Goal: Navigation & Orientation: Find specific page/section

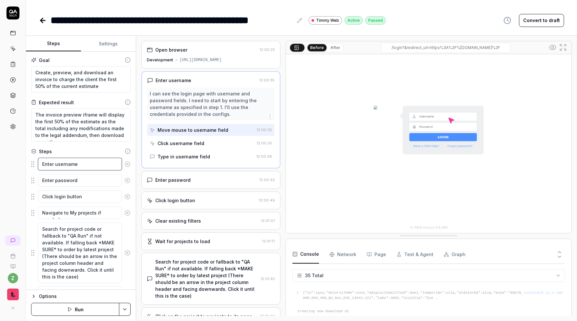
type textarea "*"
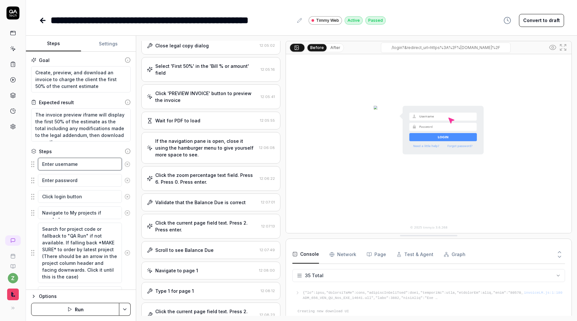
scroll to position [792, 0]
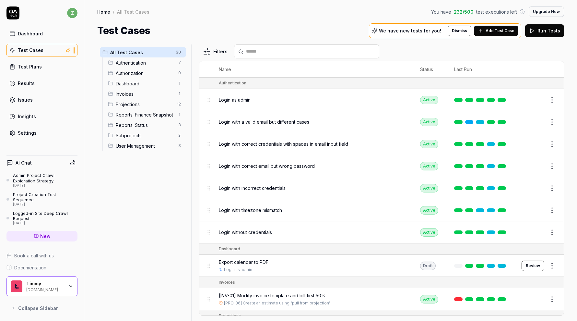
click at [39, 67] on div "Test Plans" at bounding box center [30, 66] width 24 height 7
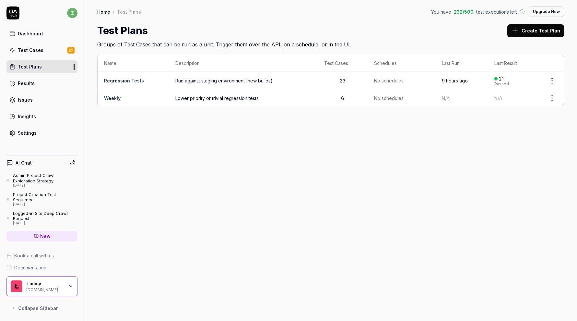
click at [52, 47] on link "Test Cases" at bounding box center [41, 50] width 71 height 13
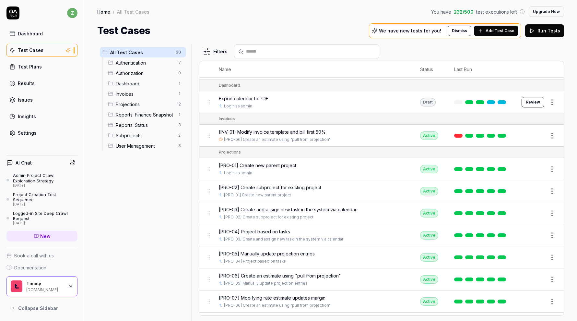
scroll to position [521, 0]
